Goal: Check status: Check status

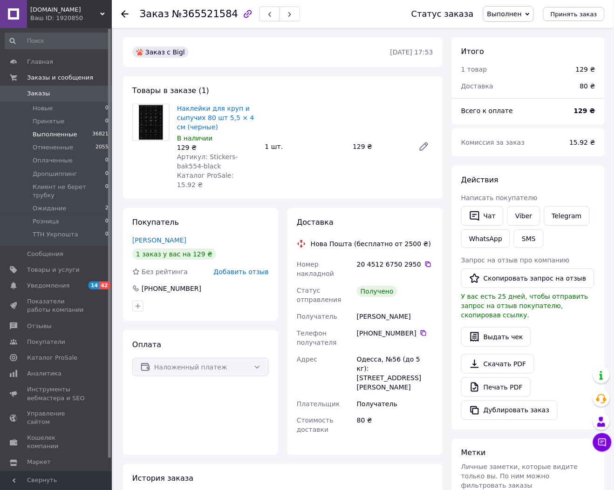
click at [61, 135] on span "Выполненные" at bounding box center [55, 134] width 45 height 8
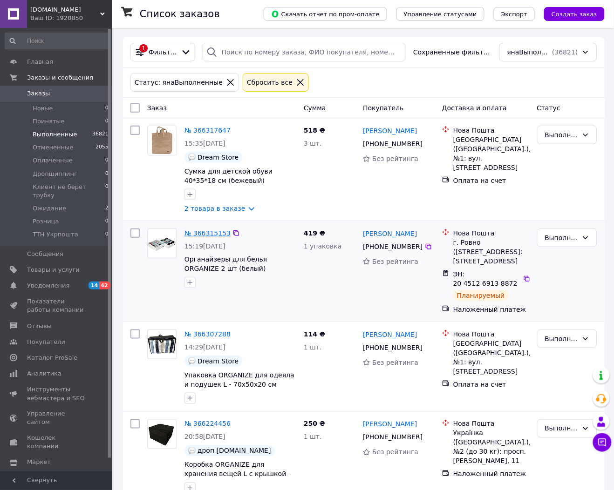
click at [204, 233] on link "№ 366315153" at bounding box center [207, 233] width 46 height 7
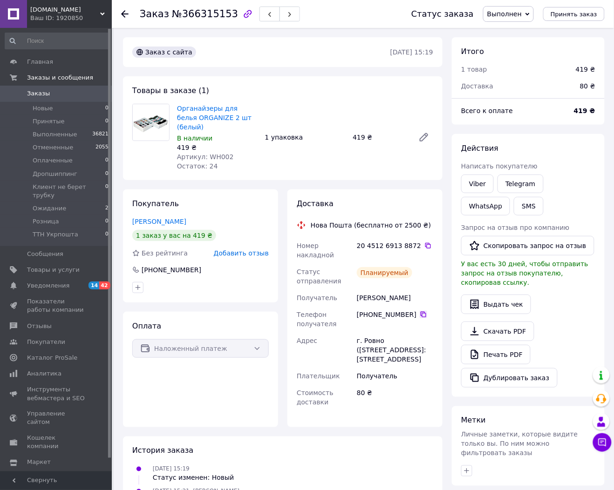
click at [420, 311] on icon at bounding box center [423, 314] width 7 height 7
